Goal: Task Accomplishment & Management: Manage account settings

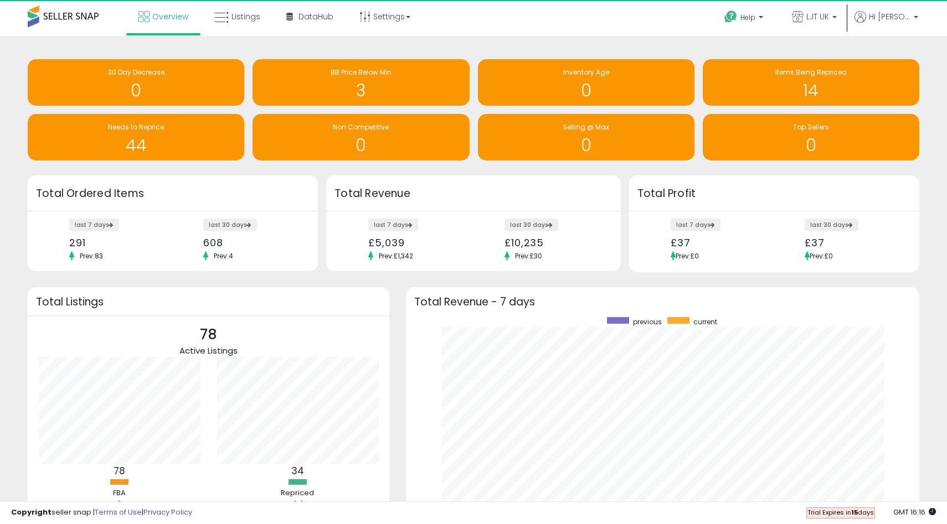
scroll to position [209, 491]
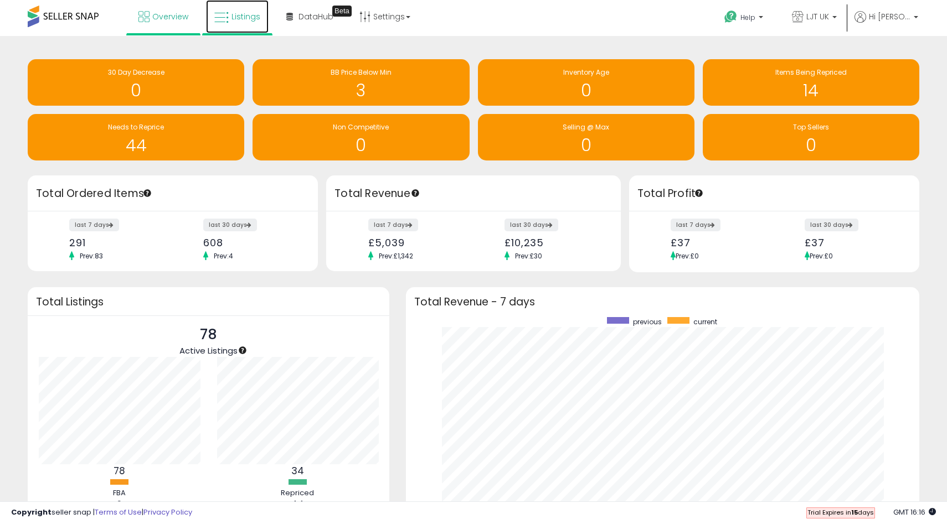
click at [229, 17] on link "Listings" at bounding box center [237, 16] width 63 height 33
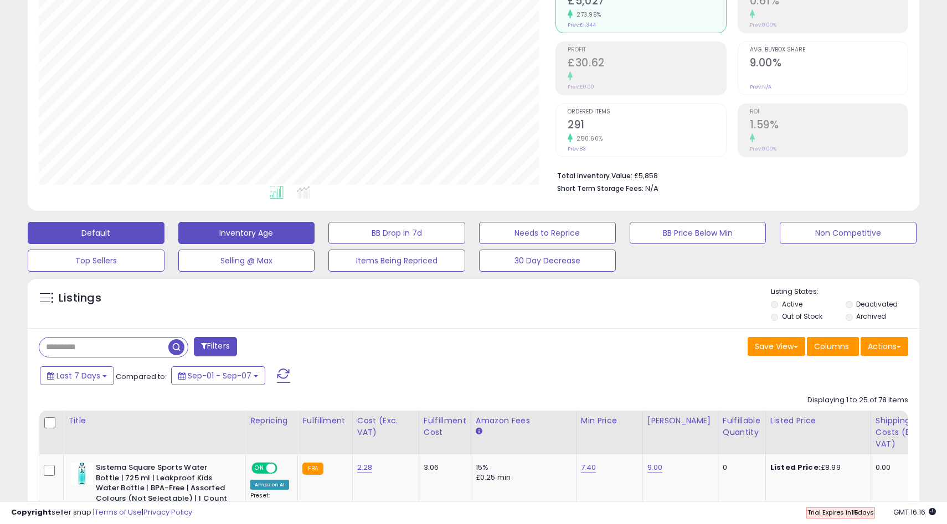
scroll to position [411, 0]
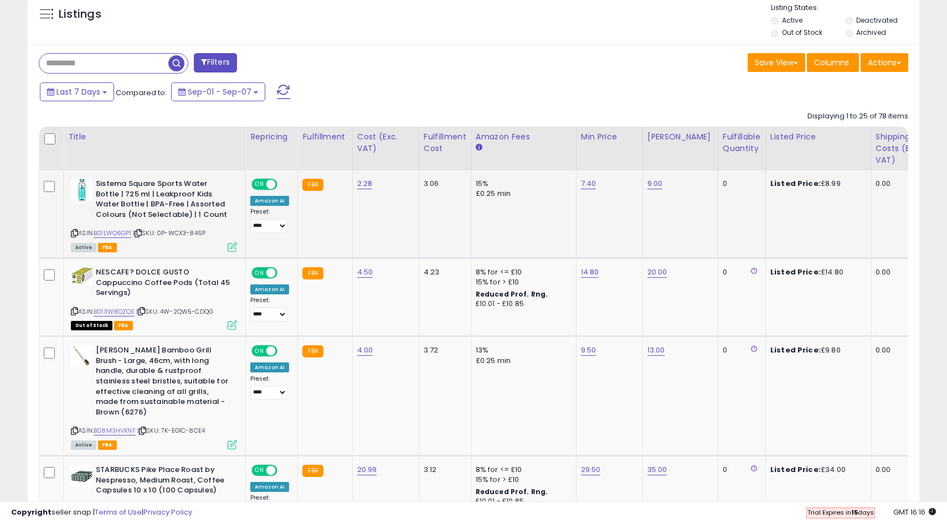
click at [274, 183] on span at bounding box center [270, 184] width 9 height 9
click at [259, 270] on span "ON" at bounding box center [259, 273] width 14 height 9
click at [264, 350] on span "ON" at bounding box center [259, 351] width 14 height 9
click at [259, 466] on span "ON" at bounding box center [259, 470] width 14 height 9
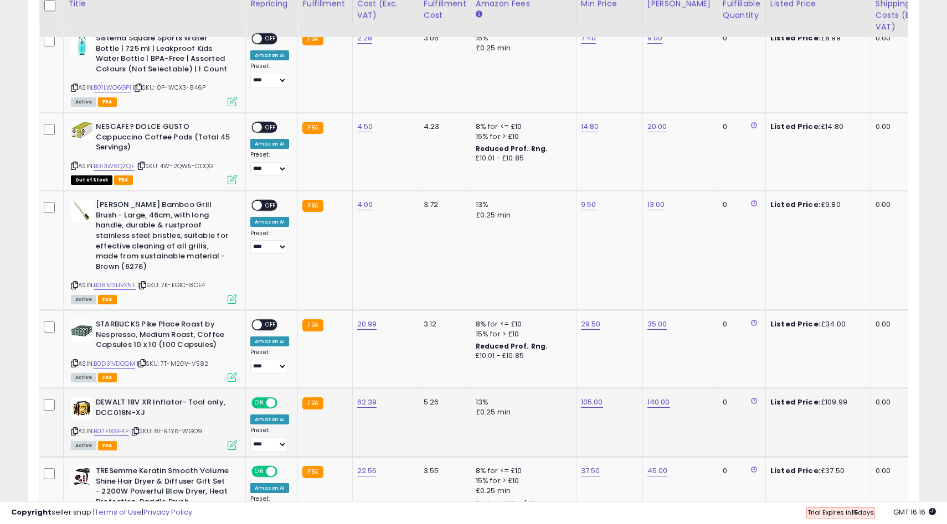
scroll to position [567, 0]
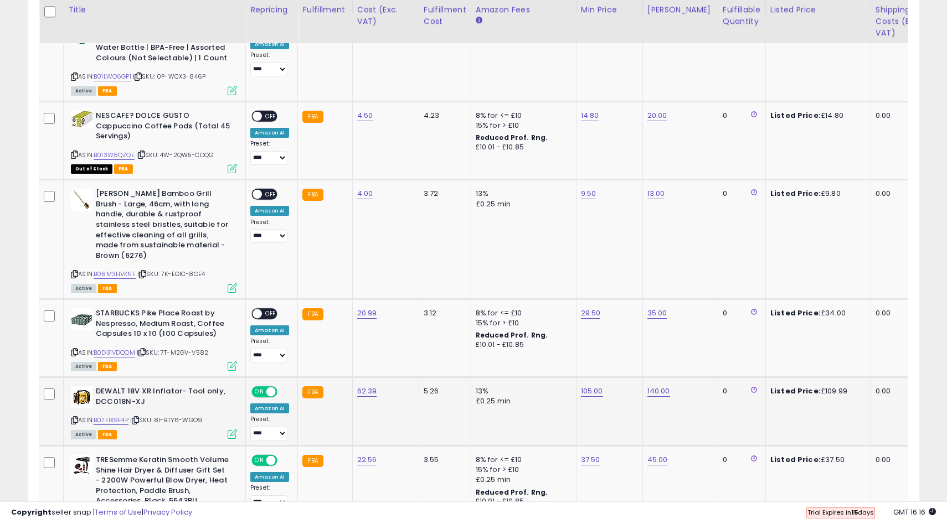
click at [262, 388] on div "ON OFF" at bounding box center [265, 392] width 26 height 9
drag, startPoint x: 265, startPoint y: 374, endPoint x: 265, endPoint y: 381, distance: 7.2
click at [265, 378] on td "ON OFF Amazon AI Preset: **** **** Success Error" at bounding box center [272, 412] width 52 height 69
drag, startPoint x: 265, startPoint y: 383, endPoint x: 265, endPoint y: 398, distance: 14.9
click at [265, 388] on span "ON" at bounding box center [259, 392] width 14 height 9
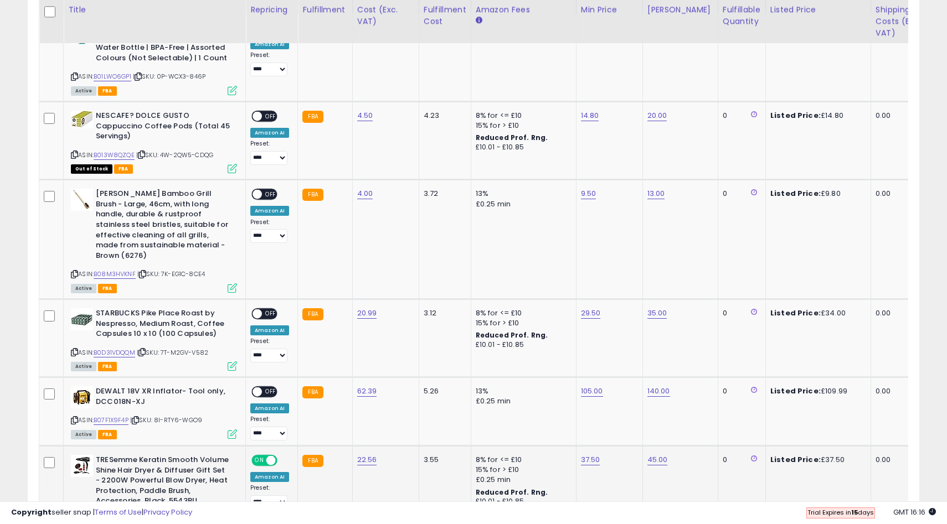
click at [262, 456] on span "ON" at bounding box center [259, 460] width 14 height 9
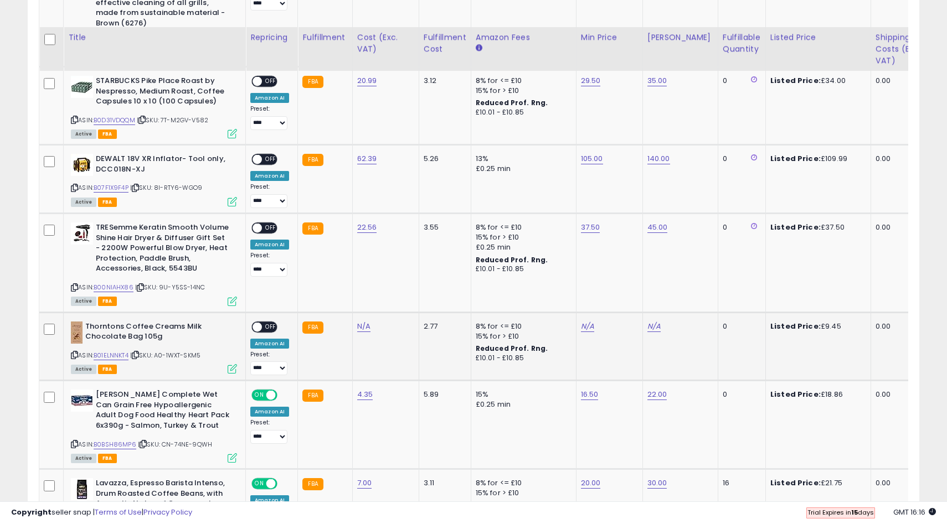
scroll to position [828, 0]
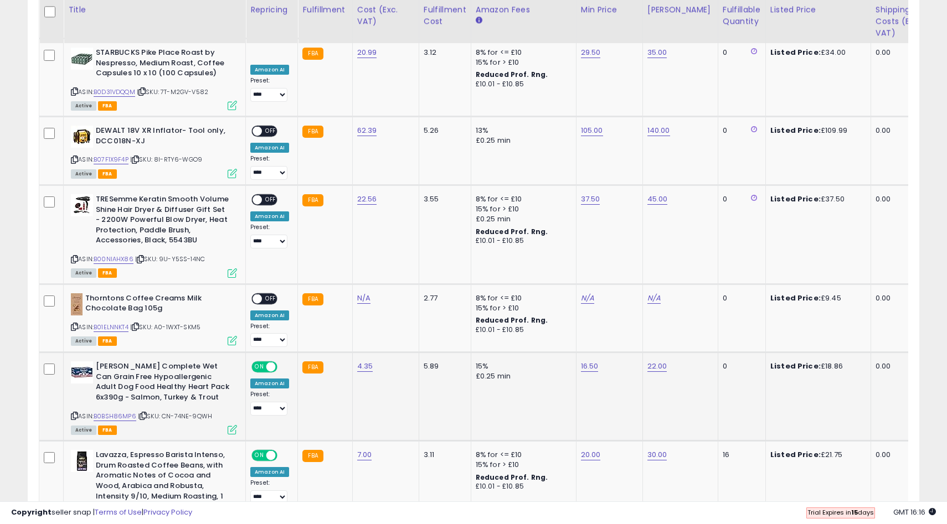
drag, startPoint x: 258, startPoint y: 355, endPoint x: 259, endPoint y: 378, distance: 22.7
click at [258, 363] on span "ON" at bounding box center [259, 367] width 14 height 9
click at [262, 451] on span "ON" at bounding box center [259, 455] width 14 height 9
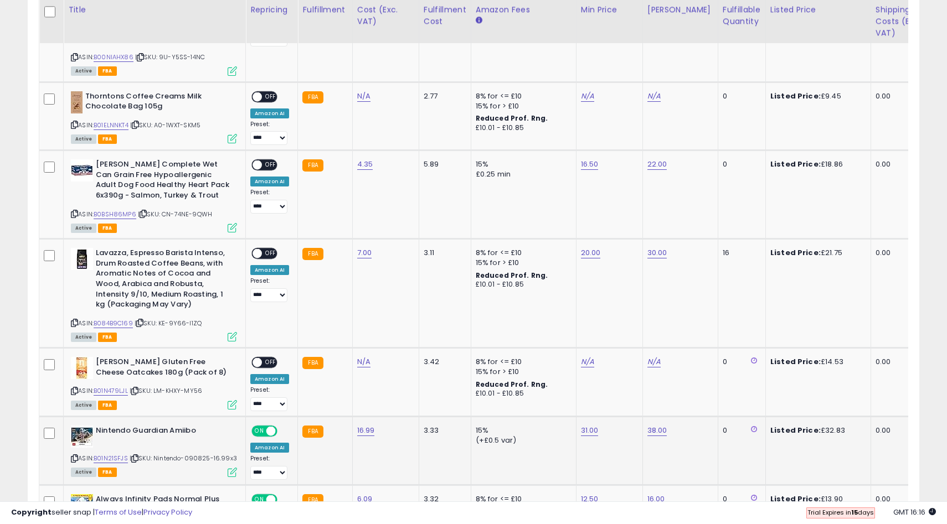
click at [258, 427] on span "ON" at bounding box center [259, 431] width 14 height 9
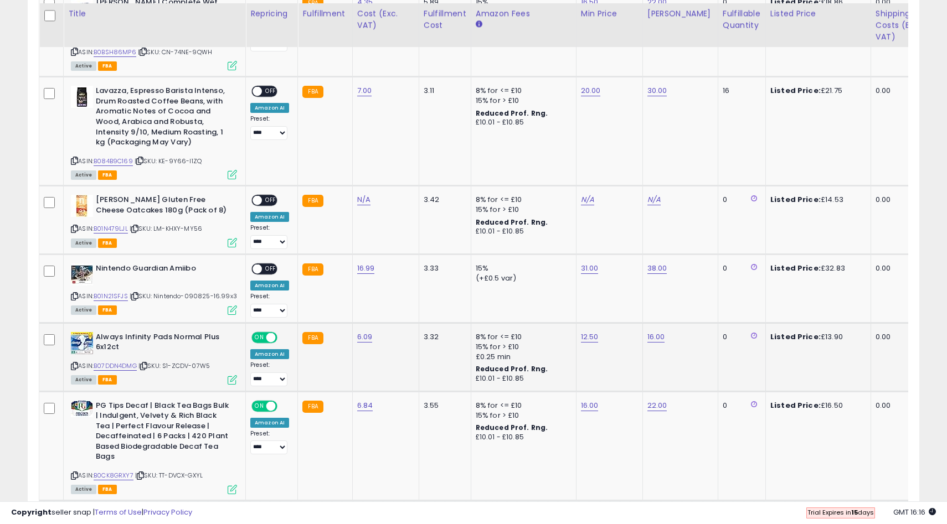
scroll to position [1196, 0]
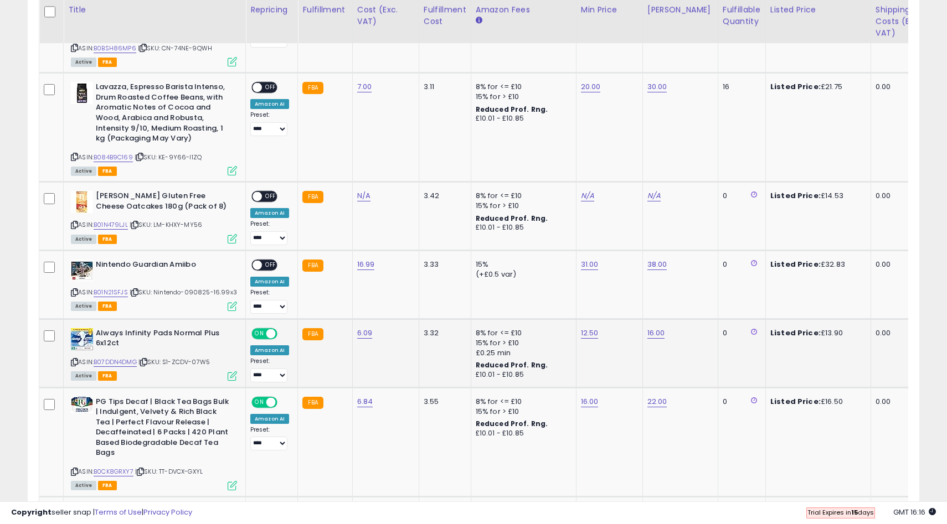
drag, startPoint x: 270, startPoint y: 323, endPoint x: 264, endPoint y: 362, distance: 39.1
click at [270, 329] on span at bounding box center [270, 333] width 9 height 9
click at [263, 398] on span "ON" at bounding box center [259, 402] width 14 height 9
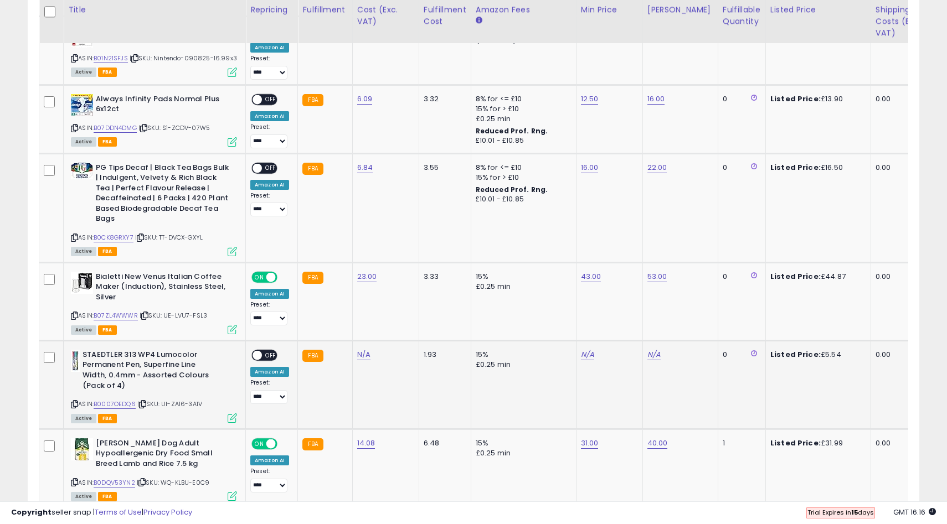
scroll to position [1433, 0]
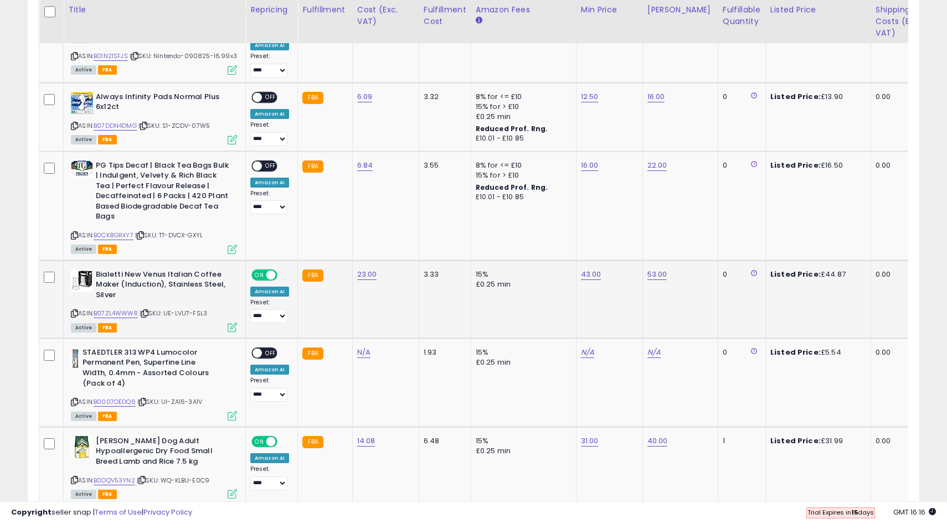
drag, startPoint x: 267, startPoint y: 267, endPoint x: 269, endPoint y: 298, distance: 30.5
click at [266, 270] on span at bounding box center [270, 274] width 9 height 9
drag, startPoint x: 262, startPoint y: 264, endPoint x: 258, endPoint y: 310, distance: 46.1
click at [262, 270] on span "ON" at bounding box center [259, 274] width 14 height 9
click at [265, 436] on div "ON OFF" at bounding box center [264, 442] width 26 height 12
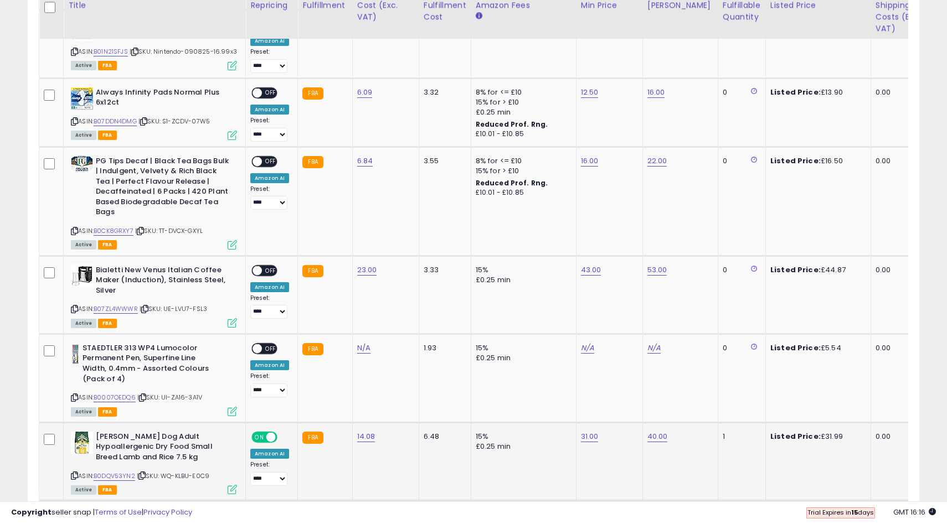
scroll to position [1539, 0]
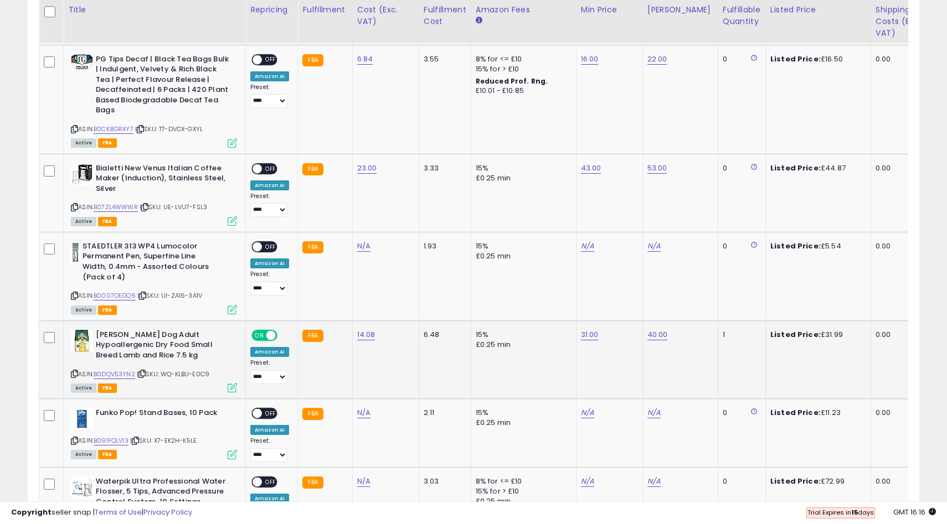
click at [256, 331] on span "ON" at bounding box center [259, 335] width 14 height 9
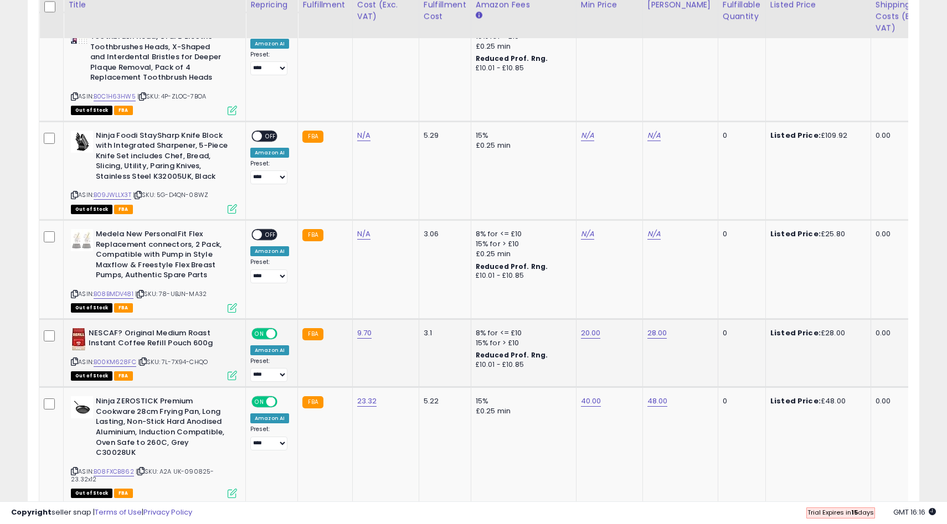
scroll to position [2113, 0]
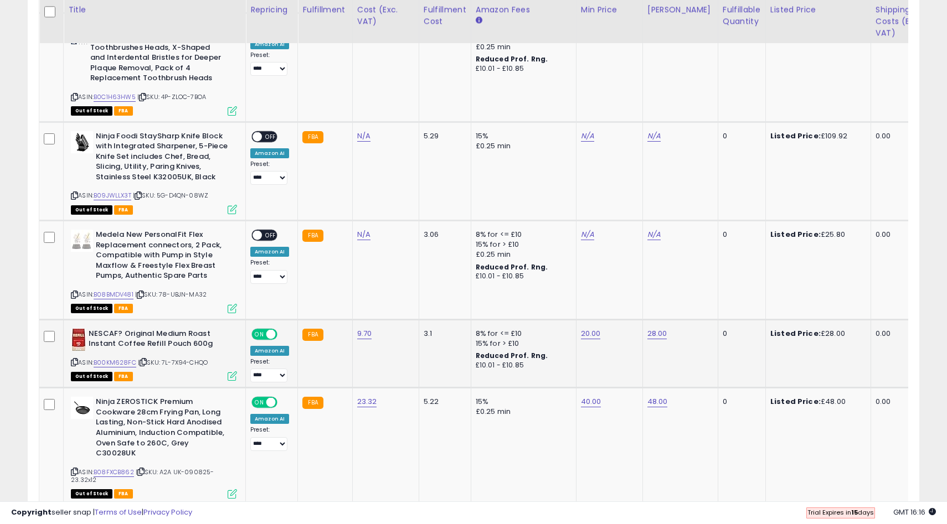
click at [259, 319] on td "ON OFF Amazon AI Preset: **** **** Success Error" at bounding box center [272, 353] width 52 height 69
click at [261, 328] on div "ON OFF" at bounding box center [264, 334] width 26 height 12
click at [264, 329] on span "ON" at bounding box center [259, 333] width 14 height 9
click at [266, 398] on span at bounding box center [270, 402] width 9 height 9
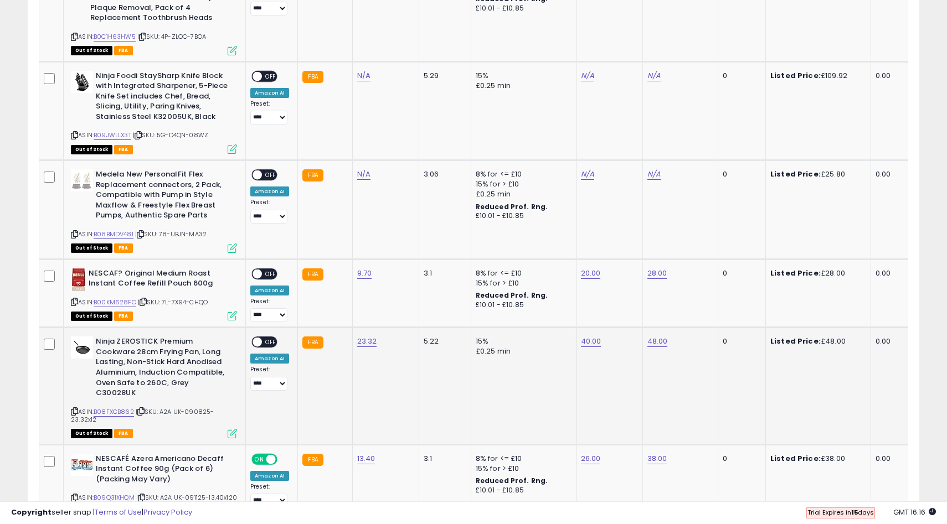
scroll to position [2237, 0]
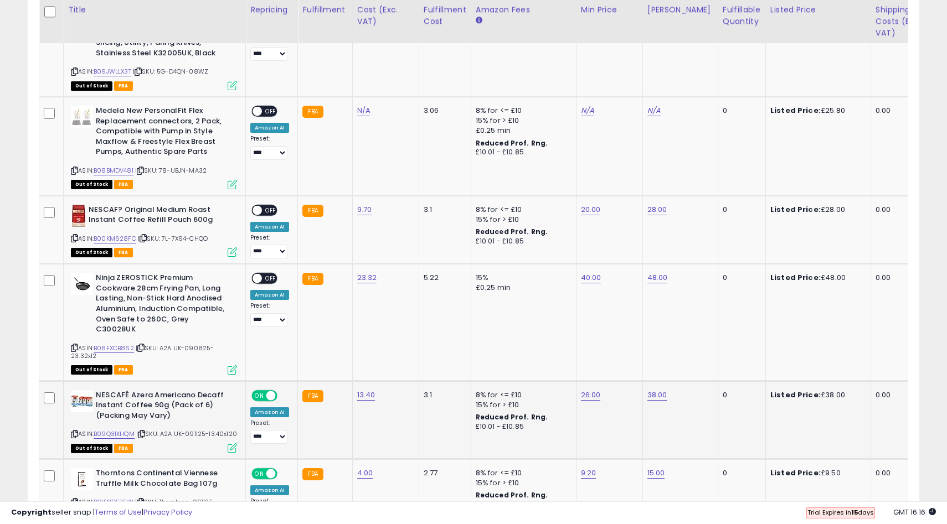
click at [272, 391] on span at bounding box center [270, 395] width 9 height 9
click at [270, 430] on select "**** ****" at bounding box center [268, 437] width 37 height 14
click at [269, 469] on span at bounding box center [270, 473] width 9 height 9
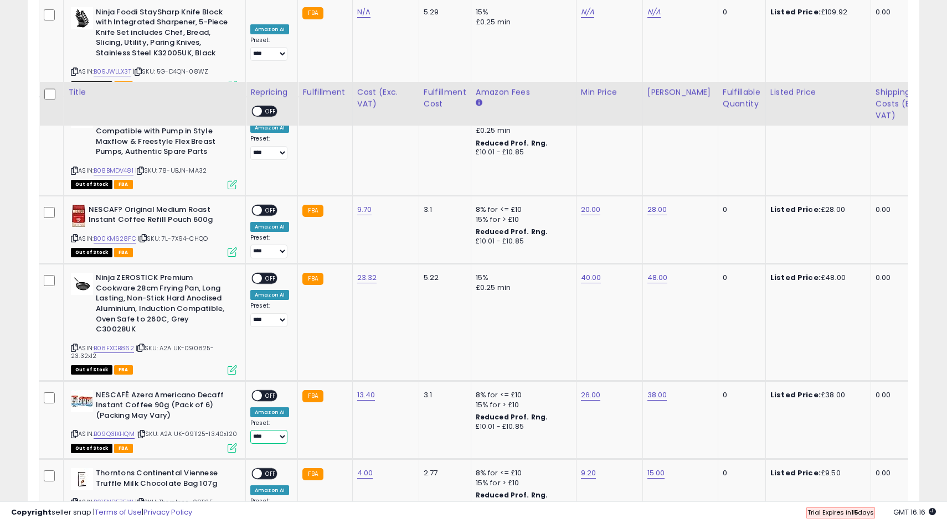
scroll to position [2323, 0]
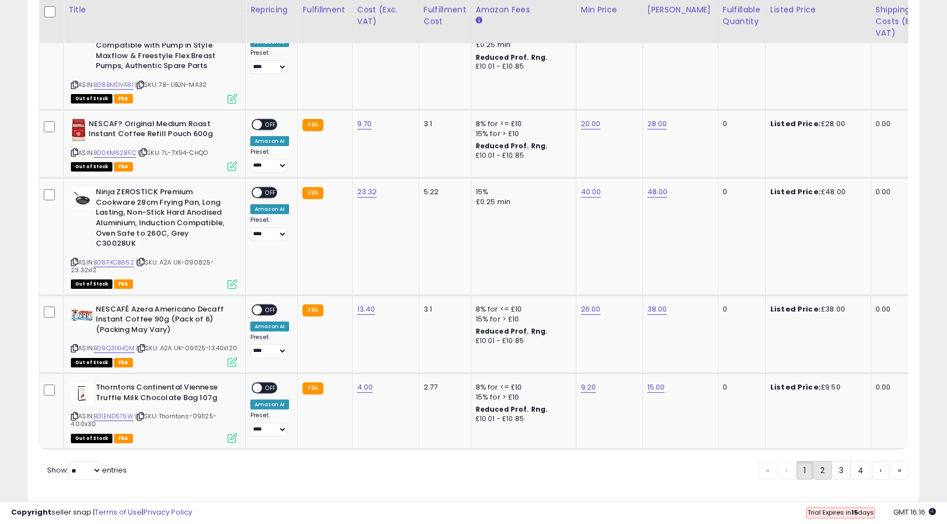
click at [819, 461] on link "2" at bounding box center [822, 470] width 19 height 19
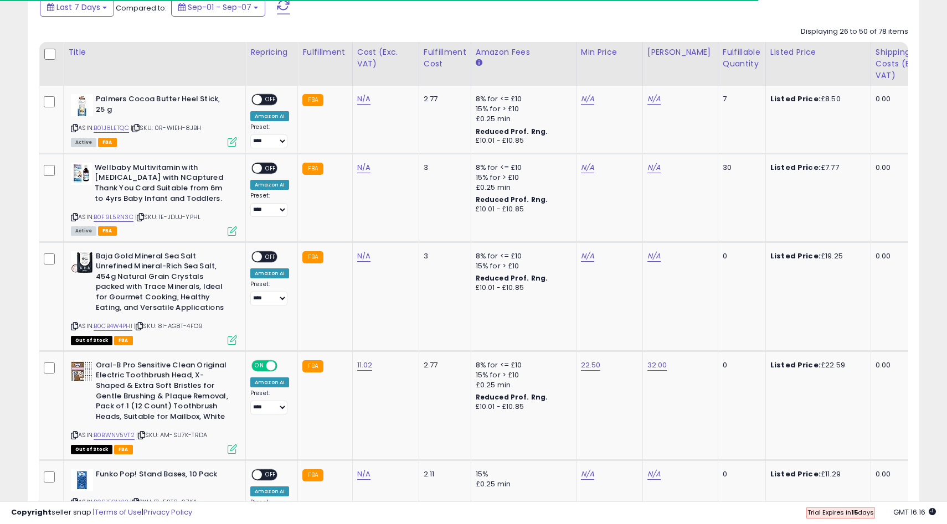
scroll to position [566, 0]
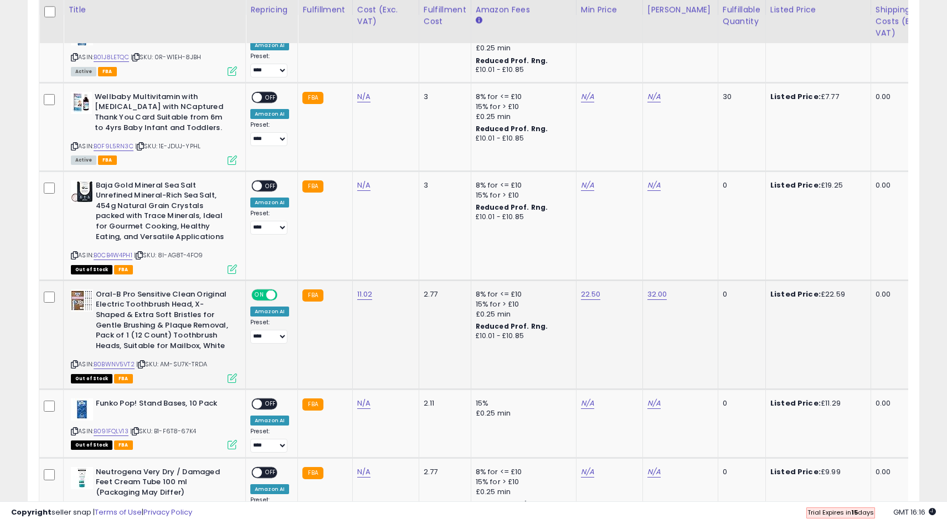
drag, startPoint x: 263, startPoint y: 292, endPoint x: 258, endPoint y: 289, distance: 6.0
click at [263, 292] on span "ON" at bounding box center [259, 294] width 14 height 9
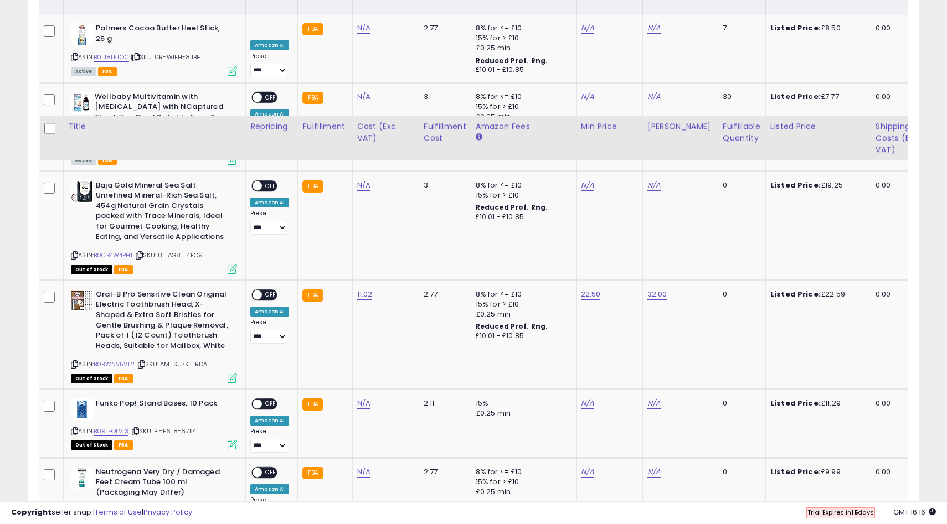
scroll to position [1055, 0]
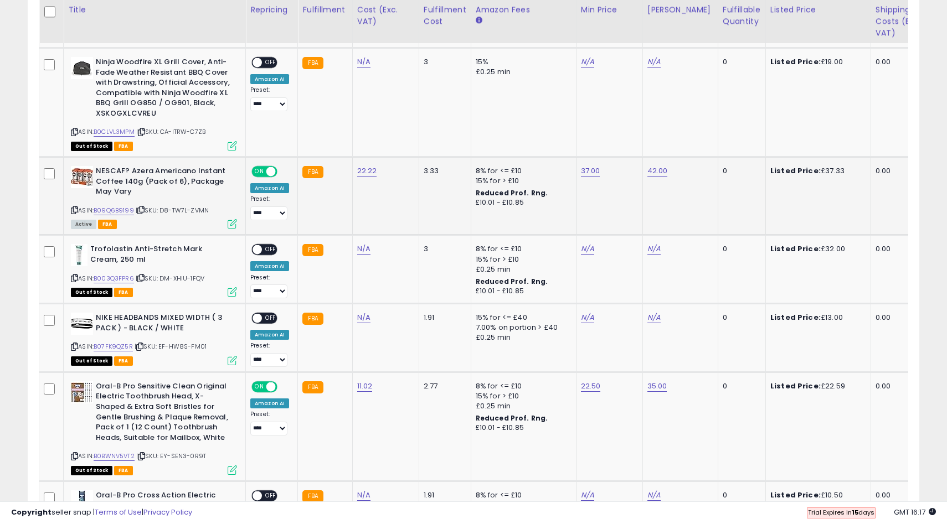
drag, startPoint x: 262, startPoint y: 171, endPoint x: 264, endPoint y: 184, distance: 13.3
click at [262, 171] on span "ON" at bounding box center [259, 171] width 14 height 9
click at [264, 388] on span "ON" at bounding box center [259, 386] width 14 height 9
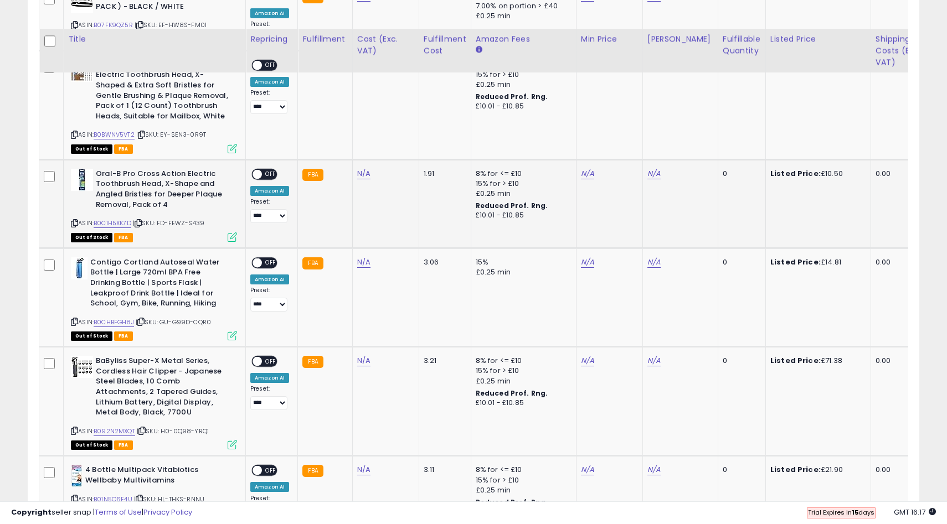
scroll to position [1514, 0]
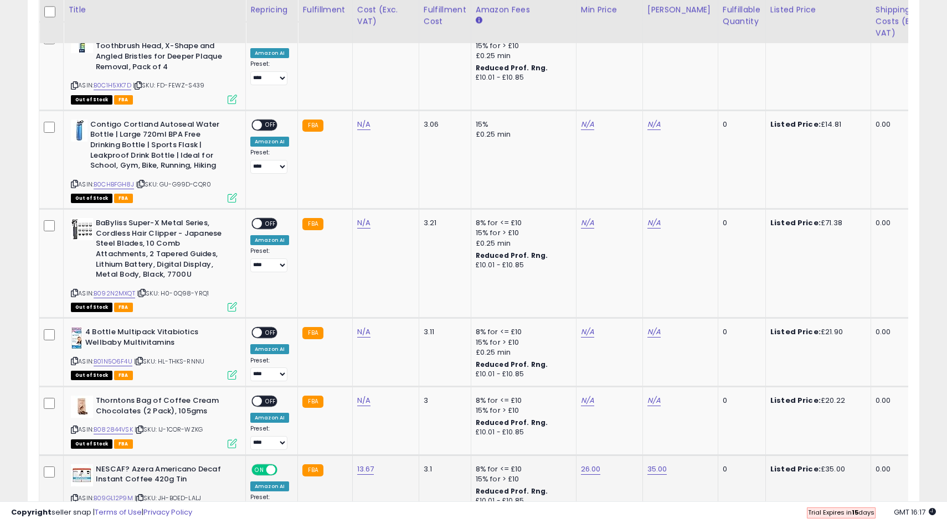
drag, startPoint x: 274, startPoint y: 471, endPoint x: 262, endPoint y: 458, distance: 16.9
click at [274, 471] on span at bounding box center [270, 469] width 9 height 9
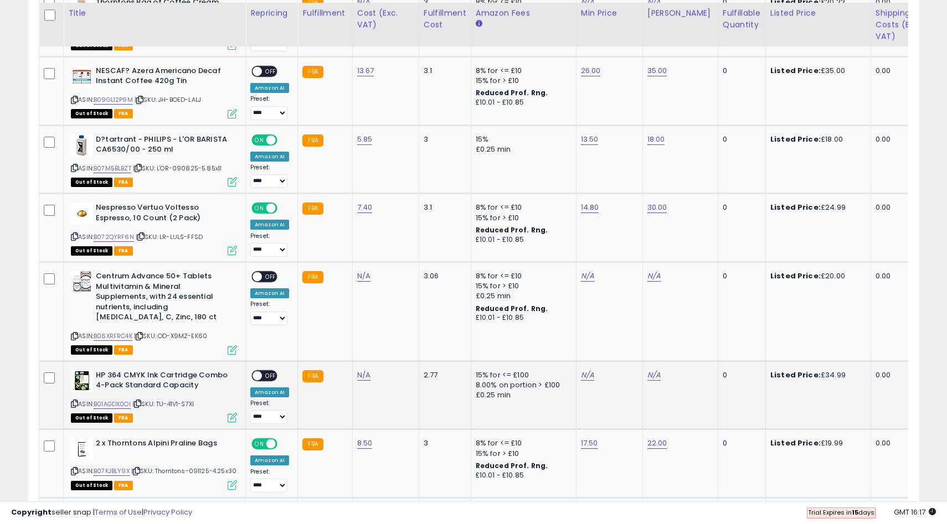
scroll to position [1916, 0]
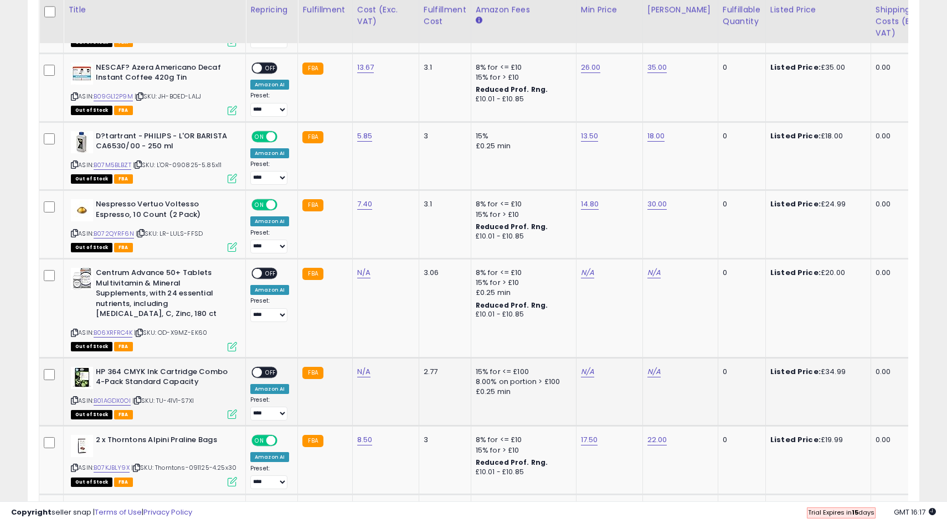
drag, startPoint x: 265, startPoint y: 443, endPoint x: 261, endPoint y: 413, distance: 30.7
click at [265, 443] on div "ON OFF" at bounding box center [265, 440] width 26 height 9
click at [267, 203] on span at bounding box center [270, 204] width 9 height 9
drag, startPoint x: 267, startPoint y: 137, endPoint x: 272, endPoint y: 208, distance: 71.1
click at [267, 137] on span at bounding box center [270, 136] width 9 height 9
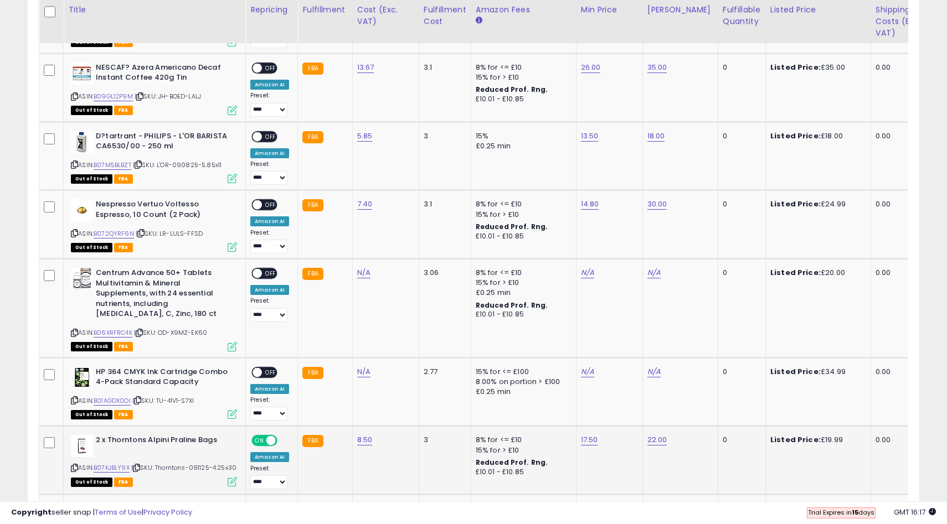
click at [266, 436] on div "ON OFF" at bounding box center [264, 441] width 26 height 12
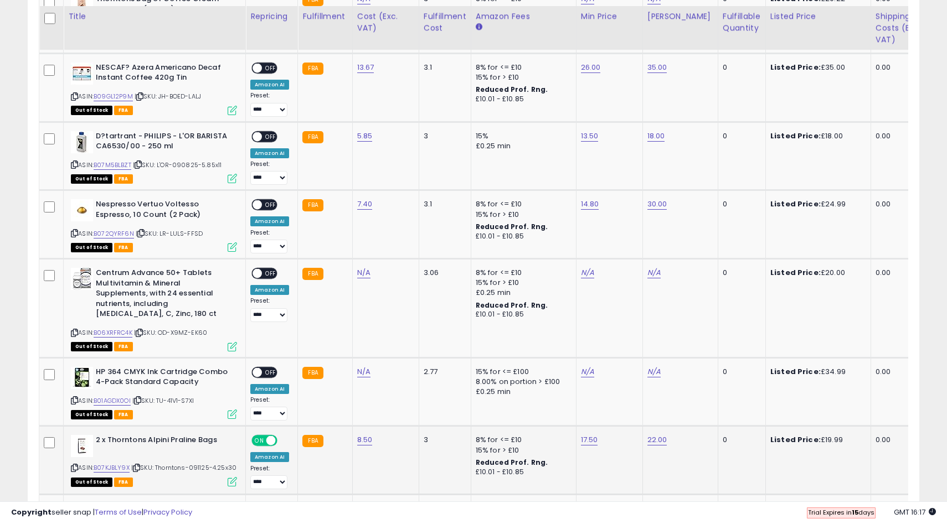
scroll to position [1923, 0]
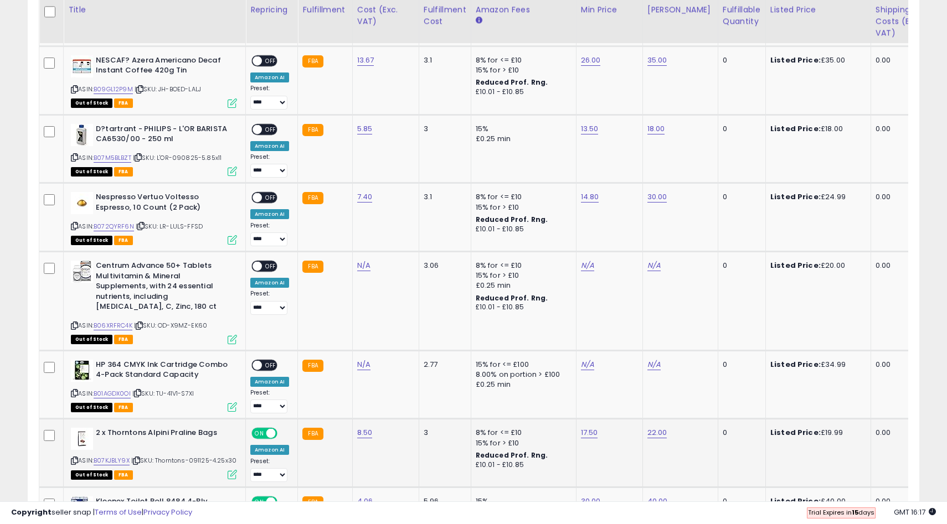
click at [256, 437] on span "ON" at bounding box center [259, 433] width 14 height 9
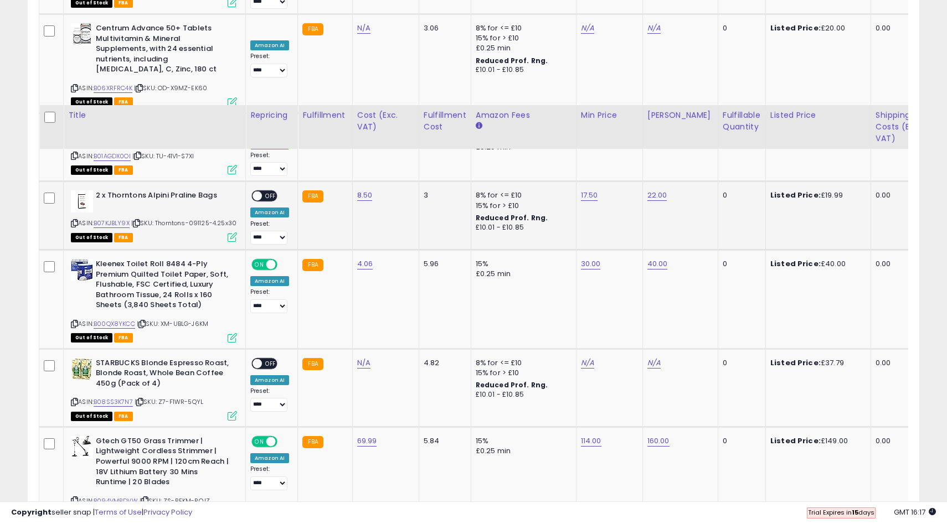
scroll to position [2266, 0]
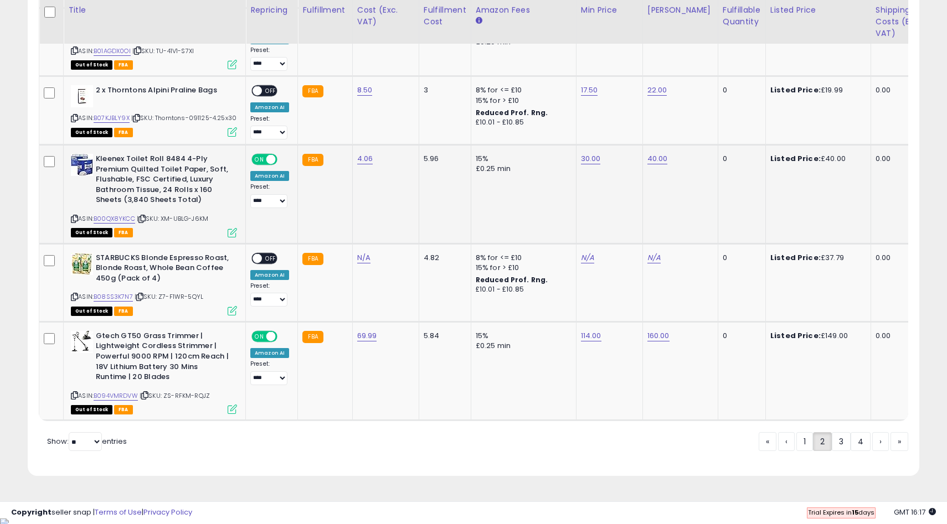
click at [262, 164] on span "ON" at bounding box center [259, 159] width 14 height 9
click at [257, 349] on div "ON OFF Amazon AI Preset: **** **** Success Error" at bounding box center [269, 358] width 39 height 54
click at [264, 338] on div "ON OFF" at bounding box center [265, 336] width 26 height 9
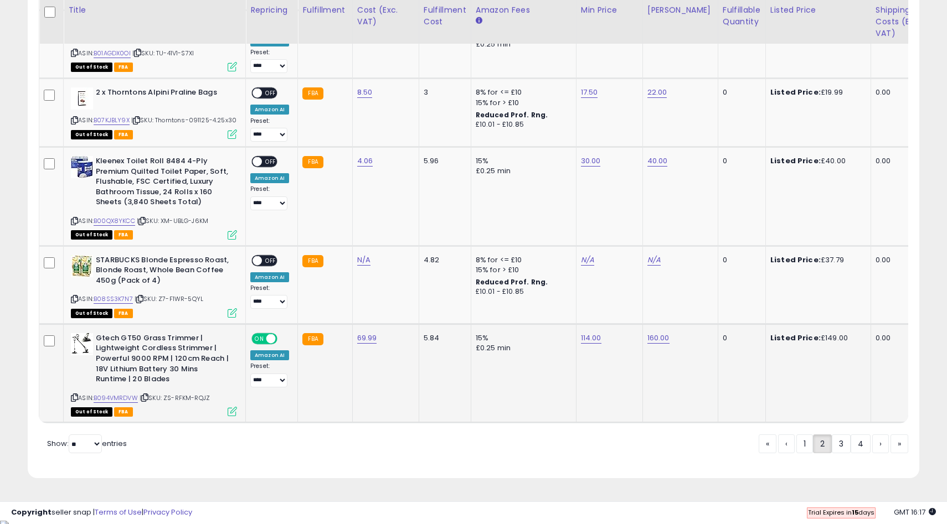
click at [271, 344] on span at bounding box center [270, 338] width 9 height 9
click at [839, 453] on link "3" at bounding box center [841, 444] width 19 height 19
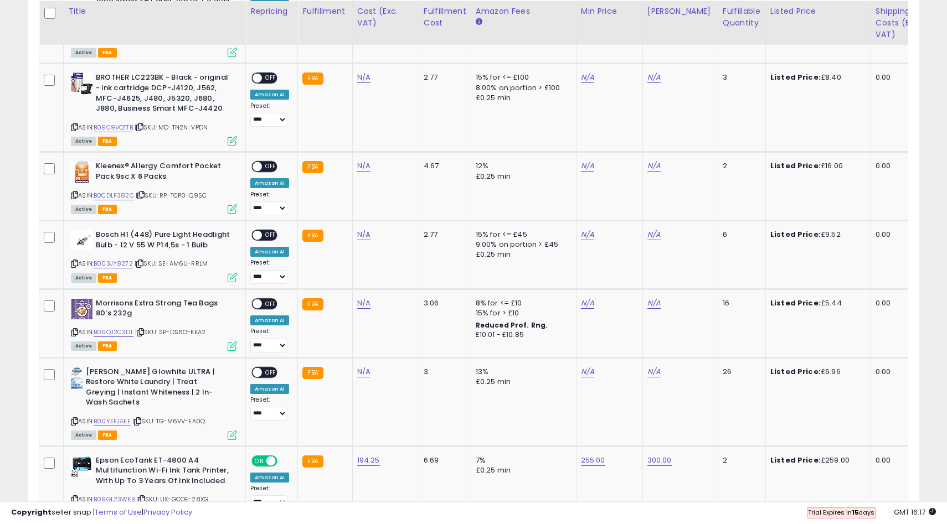
scroll to position [1420, 0]
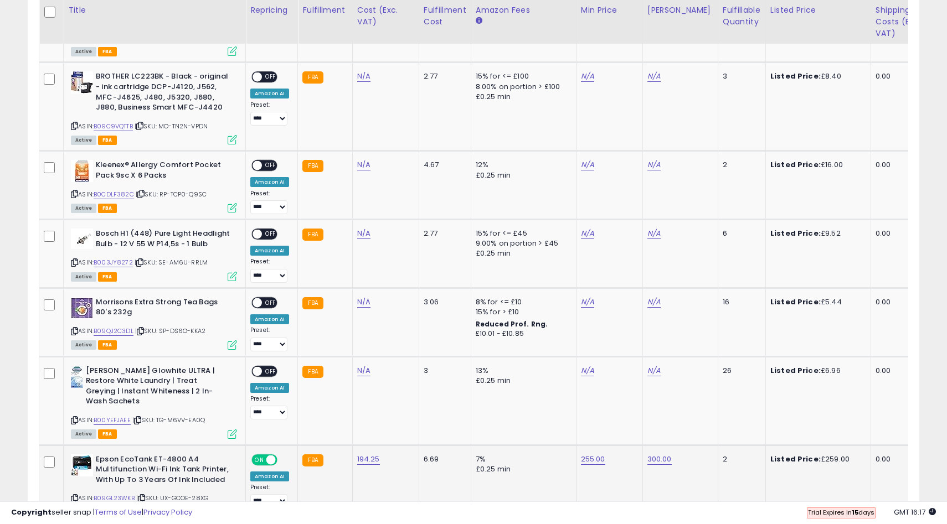
click at [262, 455] on span "ON" at bounding box center [259, 459] width 14 height 9
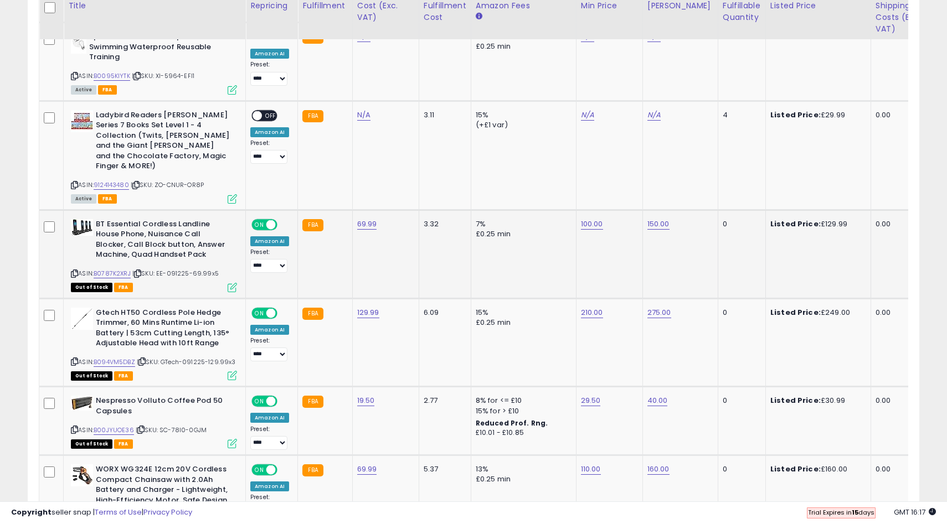
scroll to position [2116, 0]
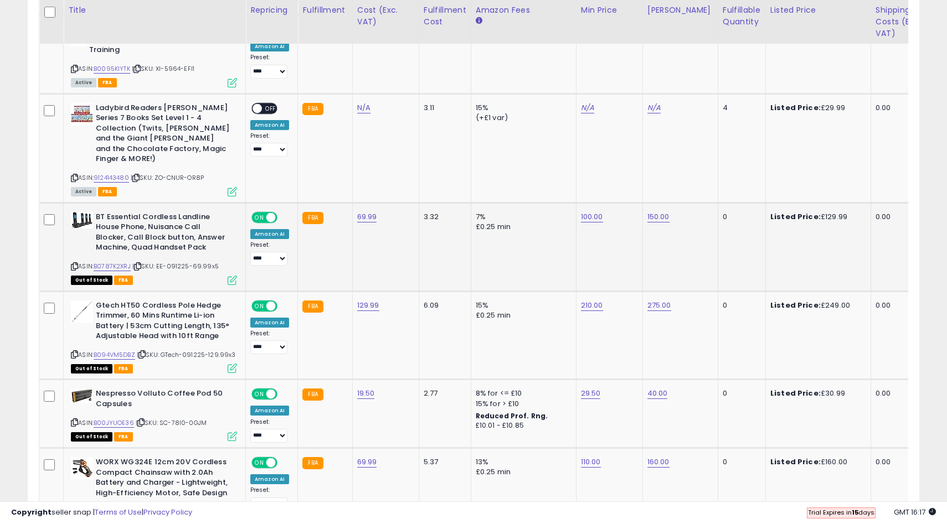
click at [265, 211] on div "ON OFF" at bounding box center [264, 217] width 26 height 12
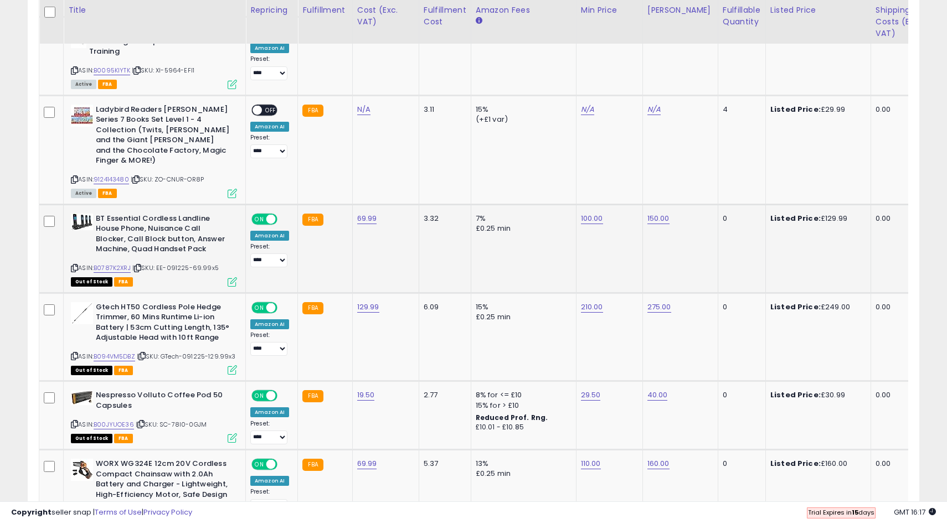
click at [266, 214] on span "ON" at bounding box center [259, 218] width 14 height 9
click at [263, 303] on span "ON" at bounding box center [259, 307] width 14 height 9
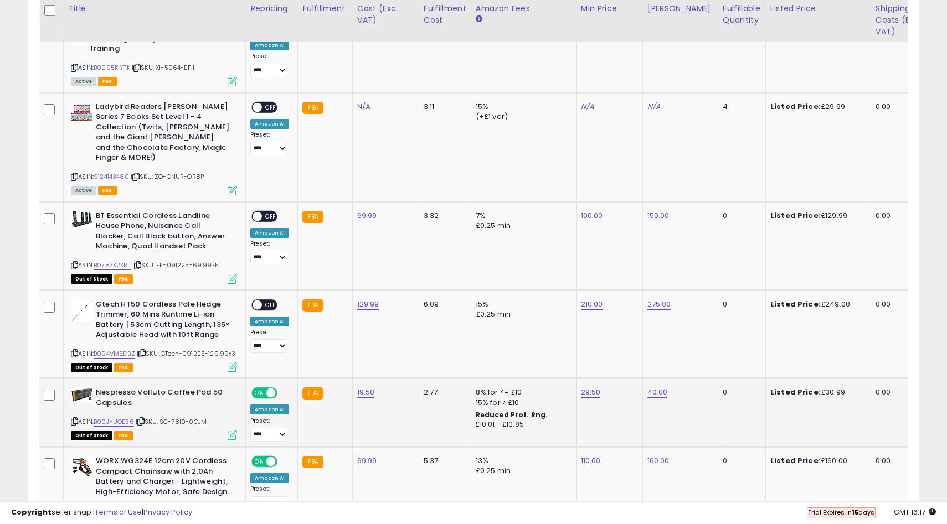
click at [267, 389] on span at bounding box center [270, 393] width 9 height 9
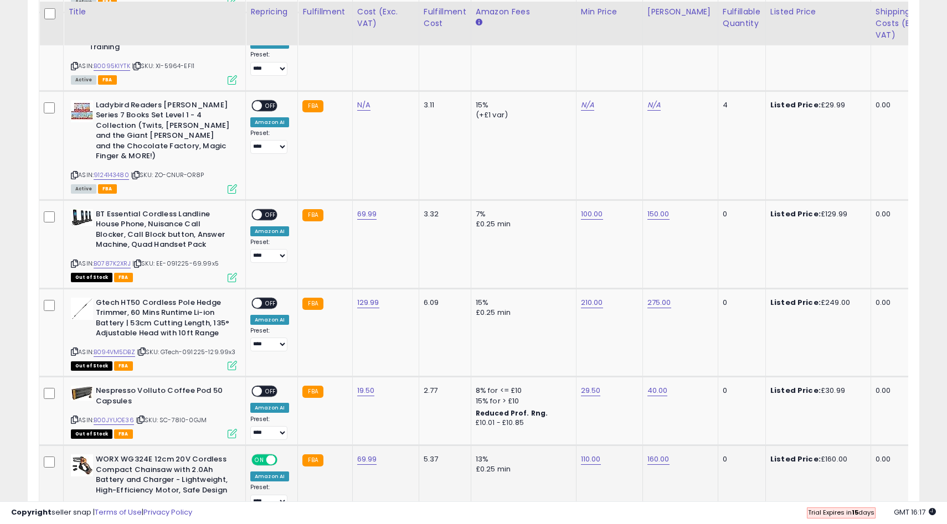
click at [265, 455] on div "ON OFF" at bounding box center [264, 461] width 26 height 12
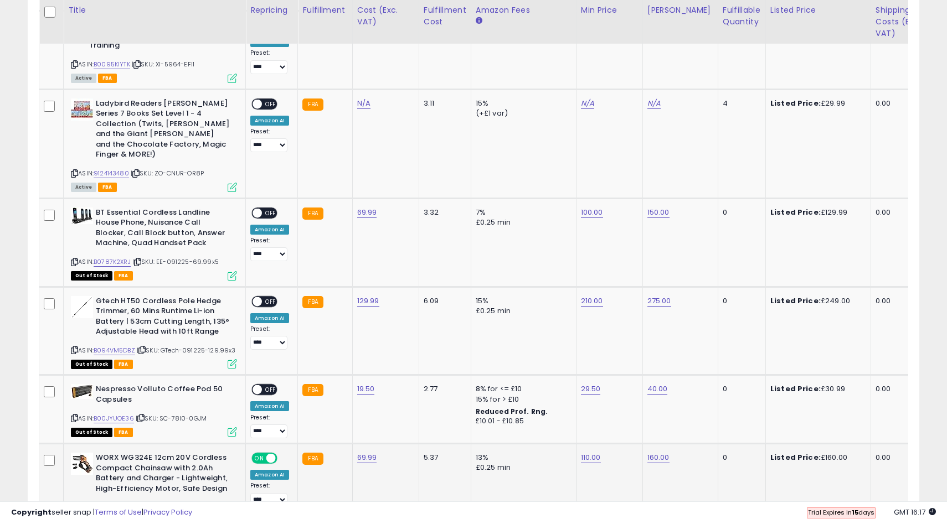
click at [266, 454] on div "ON OFF" at bounding box center [265, 458] width 26 height 9
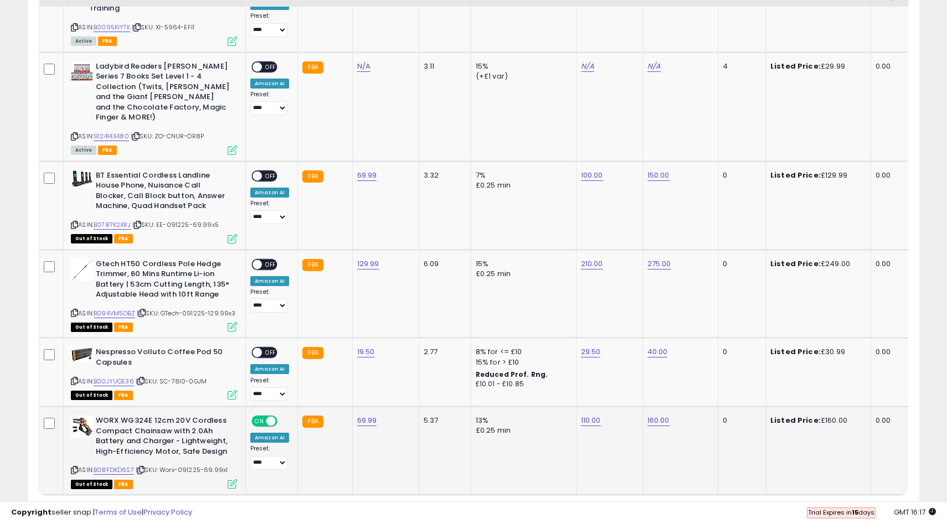
scroll to position [2196, 0]
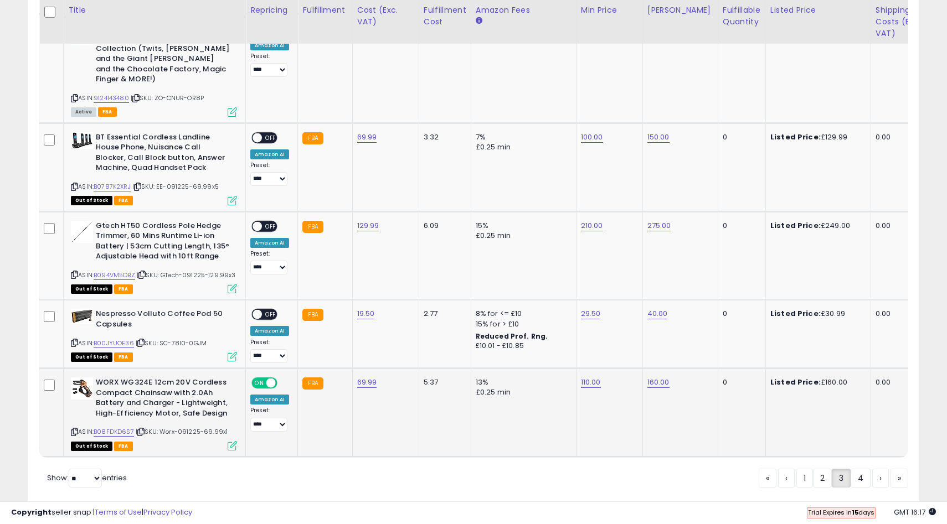
click at [267, 379] on span at bounding box center [270, 383] width 9 height 9
click at [859, 469] on link "4" at bounding box center [860, 478] width 20 height 19
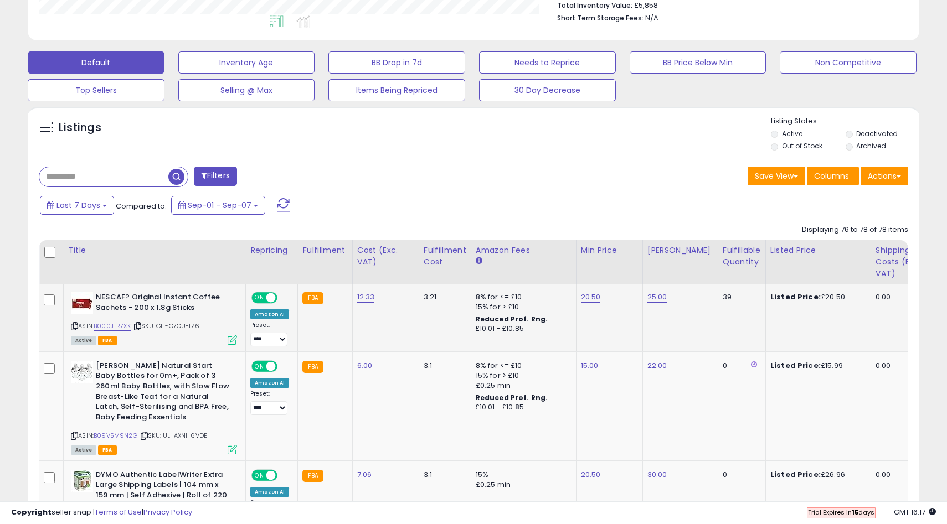
scroll to position [301, 0]
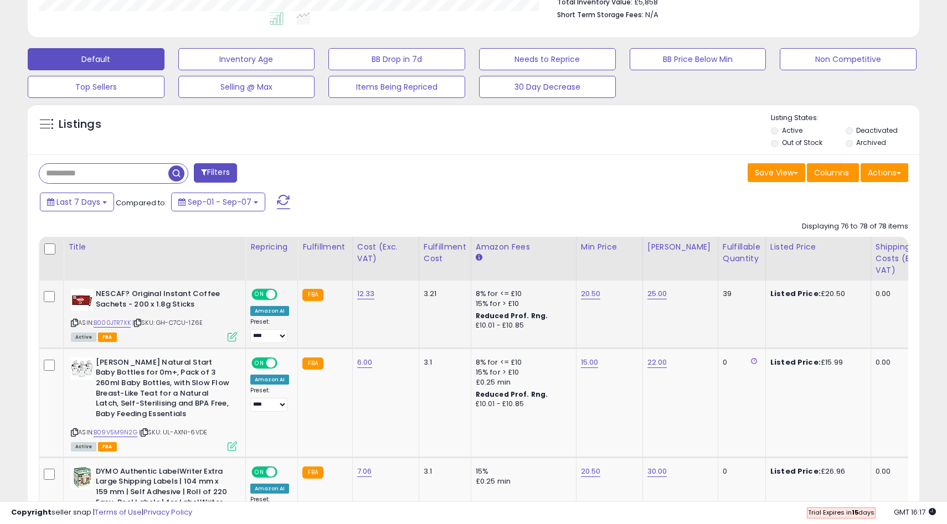
click at [259, 294] on span "ON" at bounding box center [259, 294] width 14 height 9
click at [262, 367] on span "ON" at bounding box center [259, 362] width 14 height 9
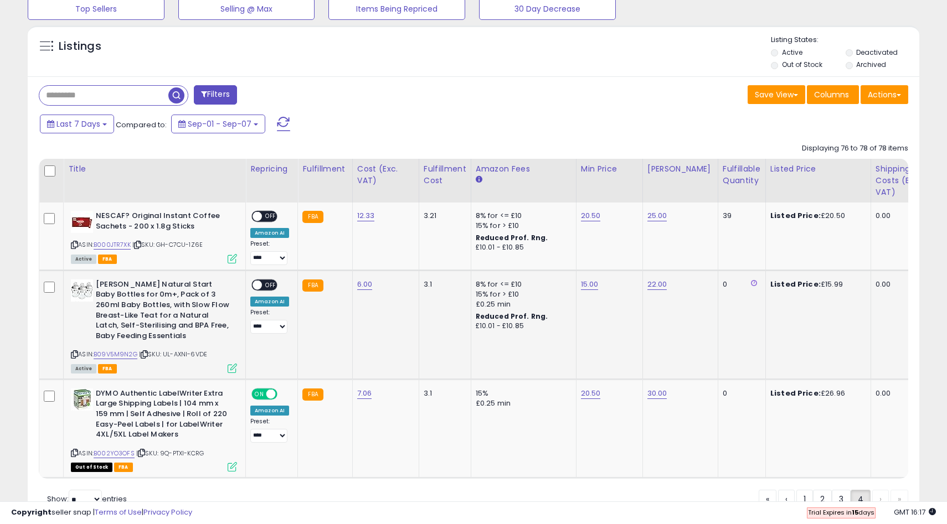
scroll to position [430, 0]
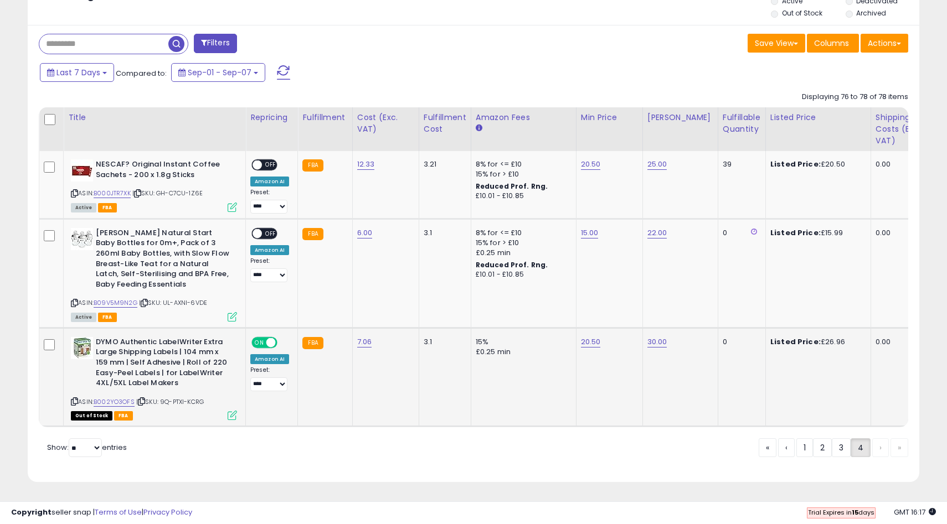
click at [262, 347] on div "ON OFF" at bounding box center [265, 342] width 26 height 9
click at [259, 344] on span "ON" at bounding box center [259, 342] width 14 height 9
